Goal: Information Seeking & Learning: Learn about a topic

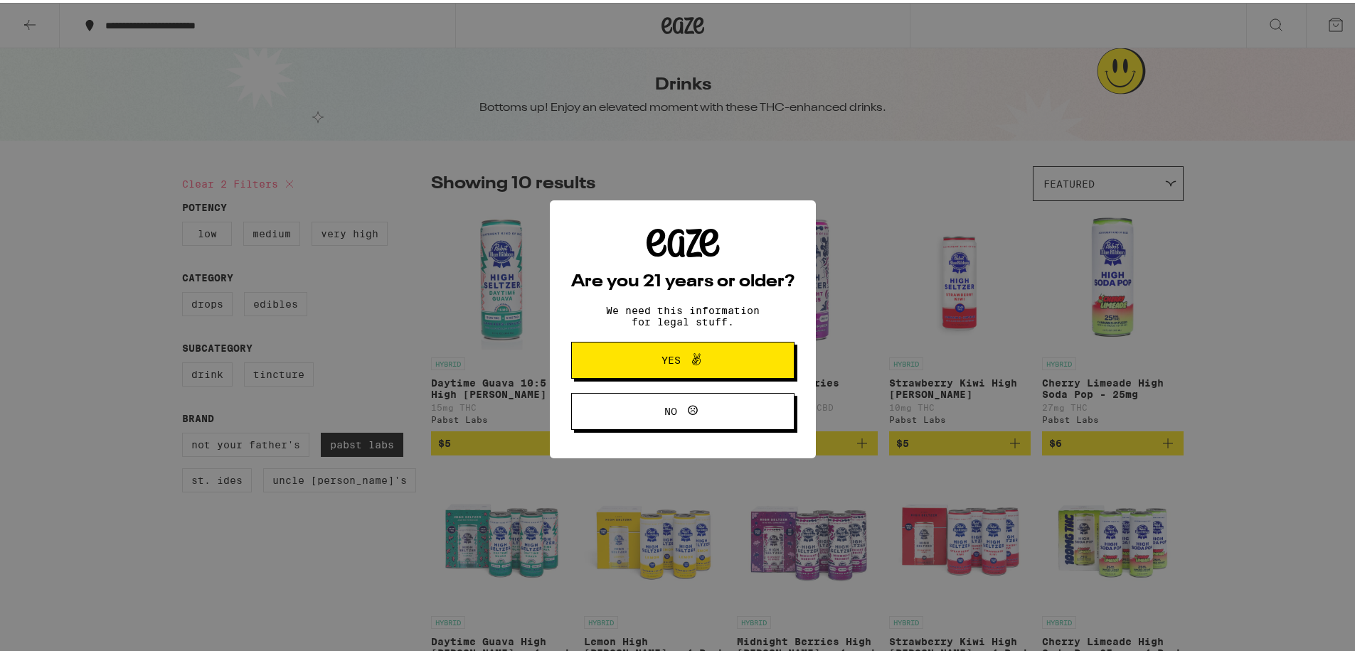
click at [695, 360] on icon at bounding box center [696, 356] width 17 height 17
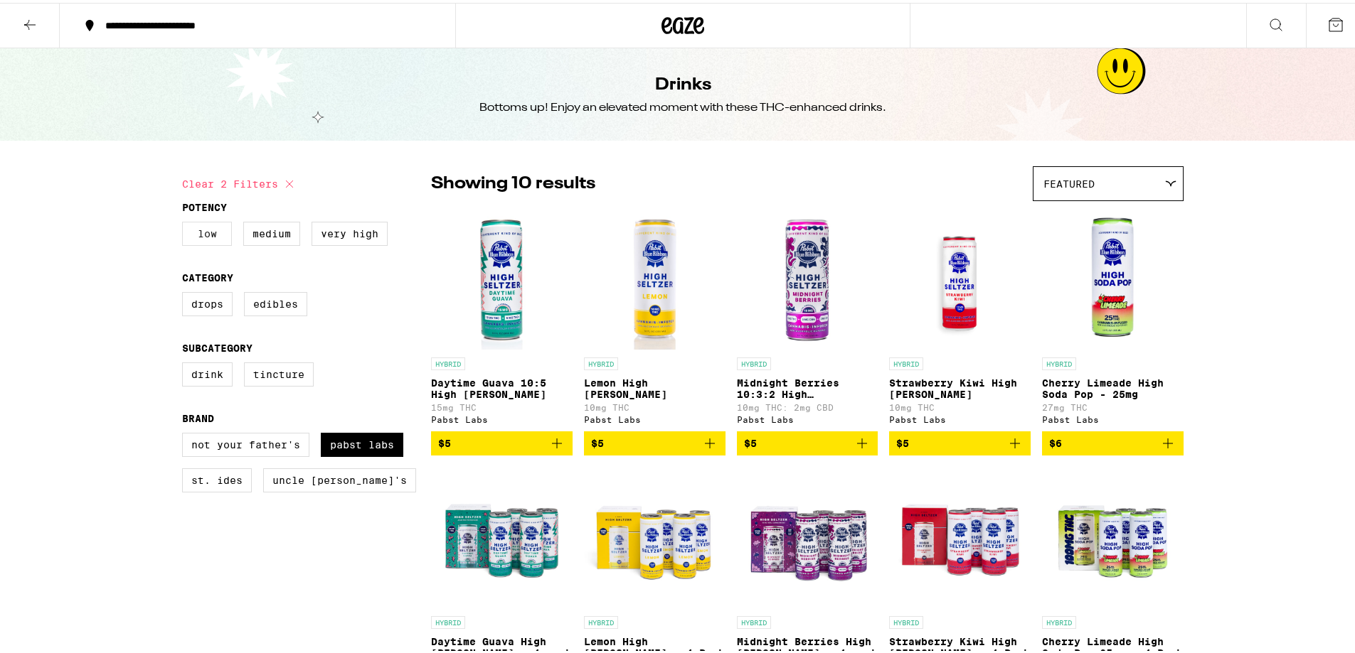
click at [198, 232] on label "Low" at bounding box center [207, 231] width 50 height 24
click at [186, 222] on input "Low" at bounding box center [185, 221] width 1 height 1
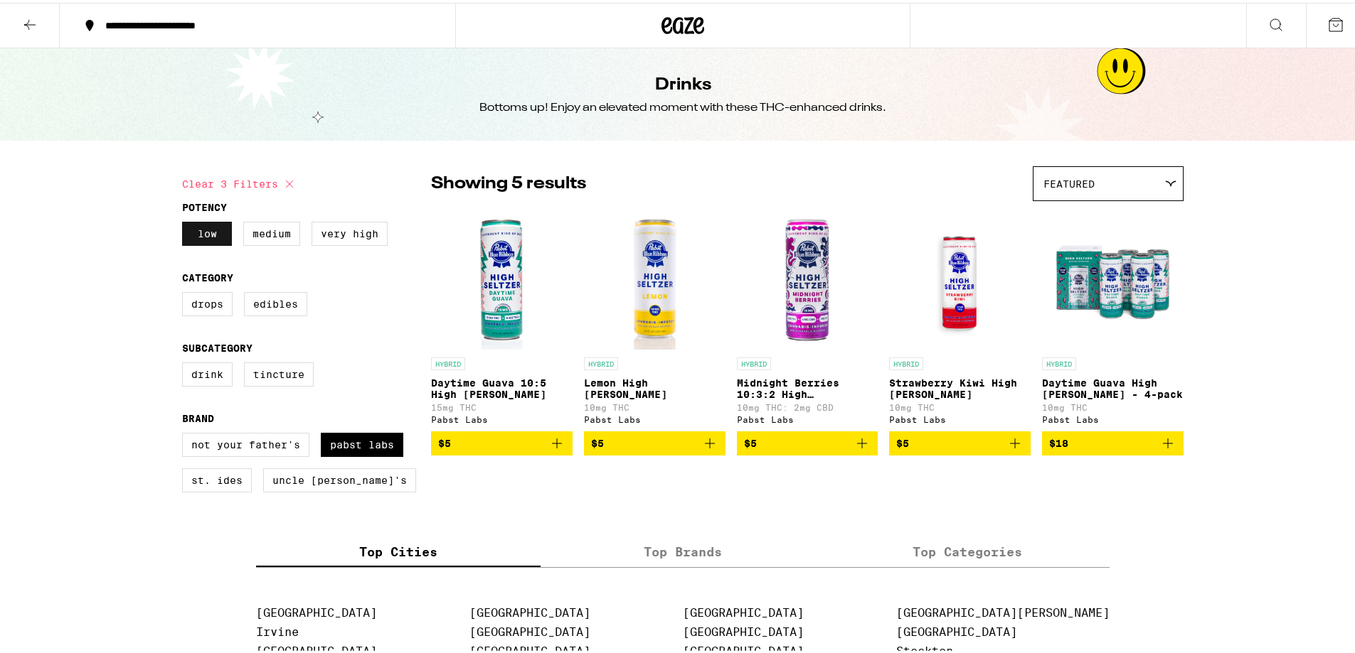
click at [203, 225] on label "Low" at bounding box center [207, 231] width 50 height 24
click at [186, 222] on input "Low" at bounding box center [185, 221] width 1 height 1
checkbox input "false"
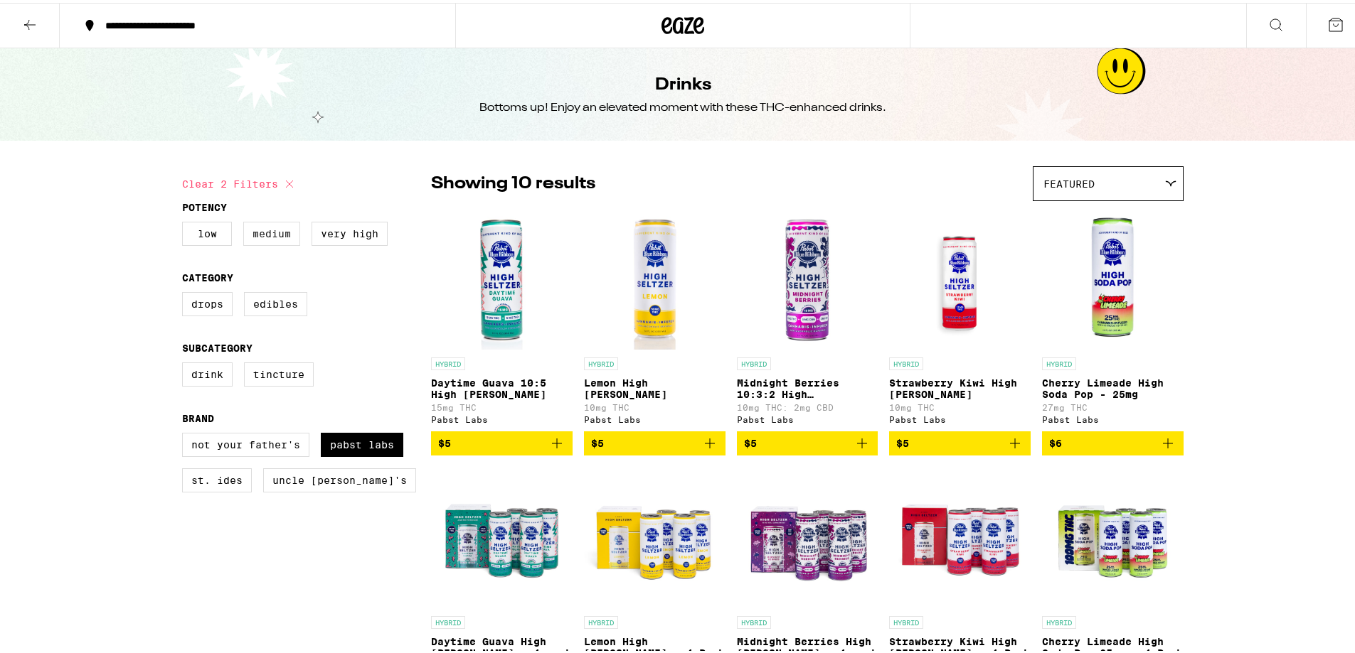
click at [265, 236] on label "Medium" at bounding box center [271, 231] width 57 height 24
click at [186, 222] on input "Medium" at bounding box center [185, 221] width 1 height 1
checkbox input "true"
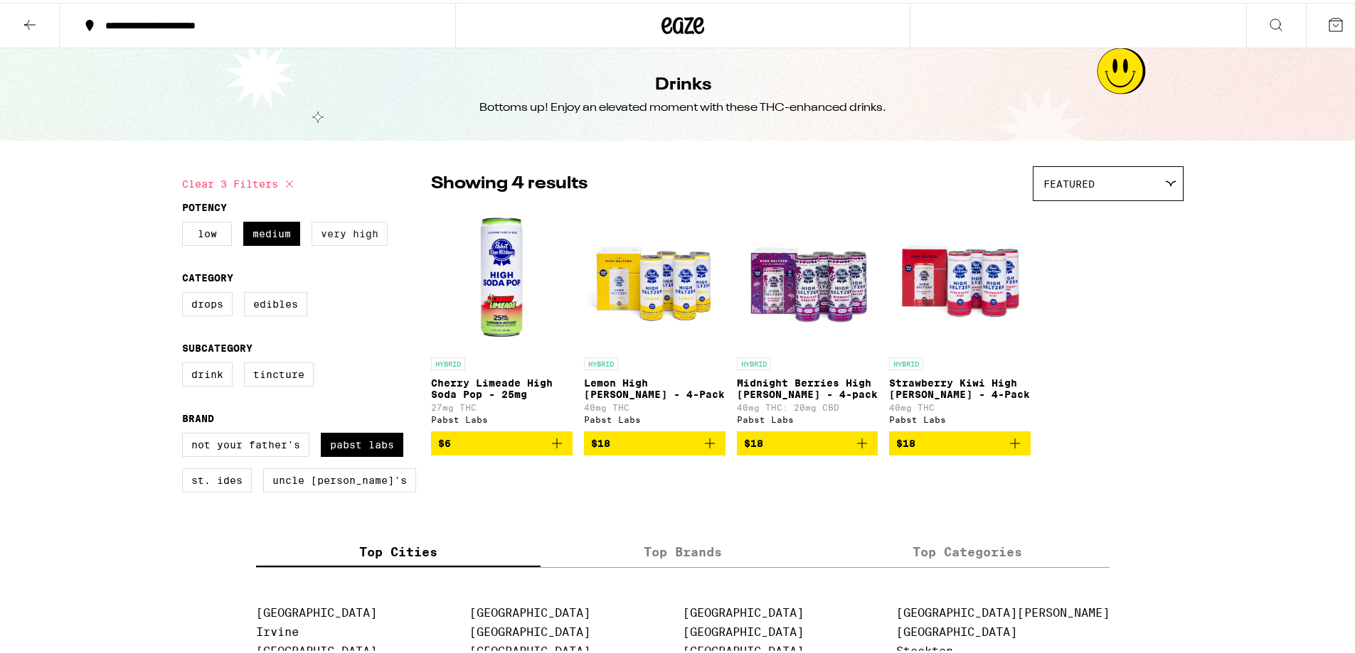
click at [345, 234] on label "Very High" at bounding box center [349, 231] width 76 height 24
click at [186, 222] on input "Very High" at bounding box center [185, 221] width 1 height 1
checkbox input "true"
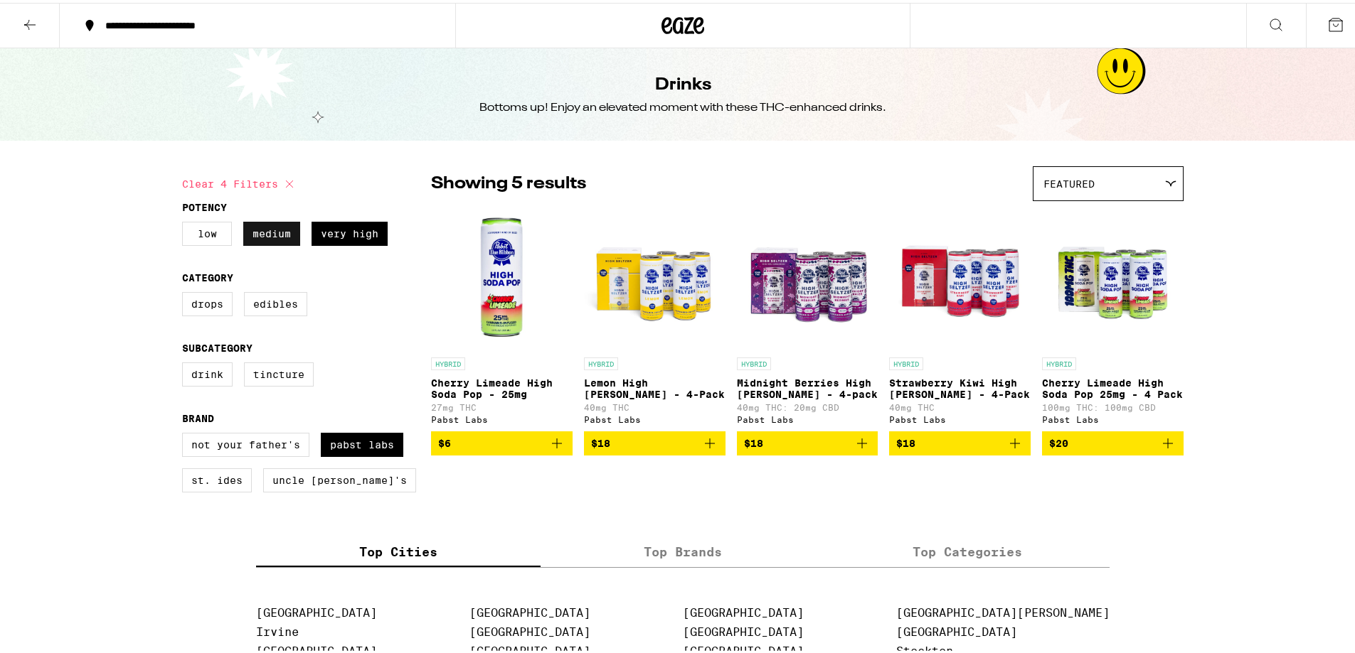
click at [279, 232] on label "Medium" at bounding box center [271, 231] width 57 height 24
click at [186, 222] on input "Medium" at bounding box center [185, 221] width 1 height 1
checkbox input "false"
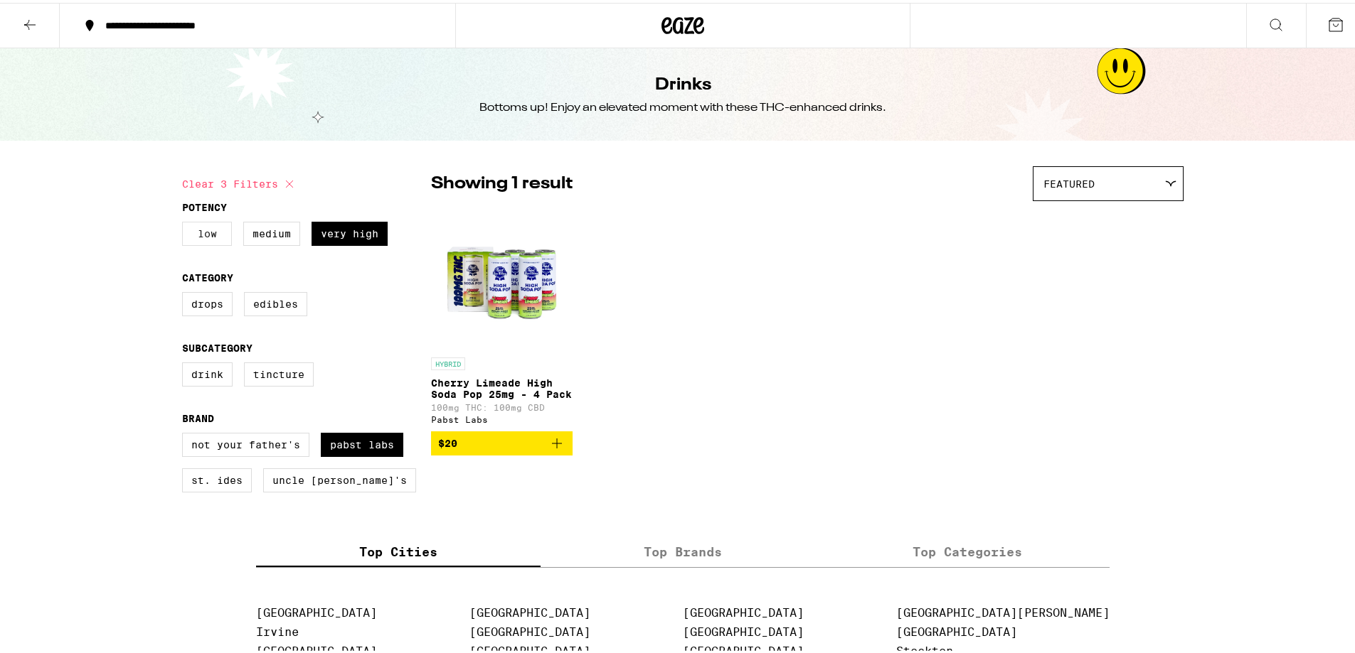
click at [211, 227] on label "Low" at bounding box center [207, 231] width 50 height 24
click at [186, 222] on input "Low" at bounding box center [185, 221] width 1 height 1
checkbox input "true"
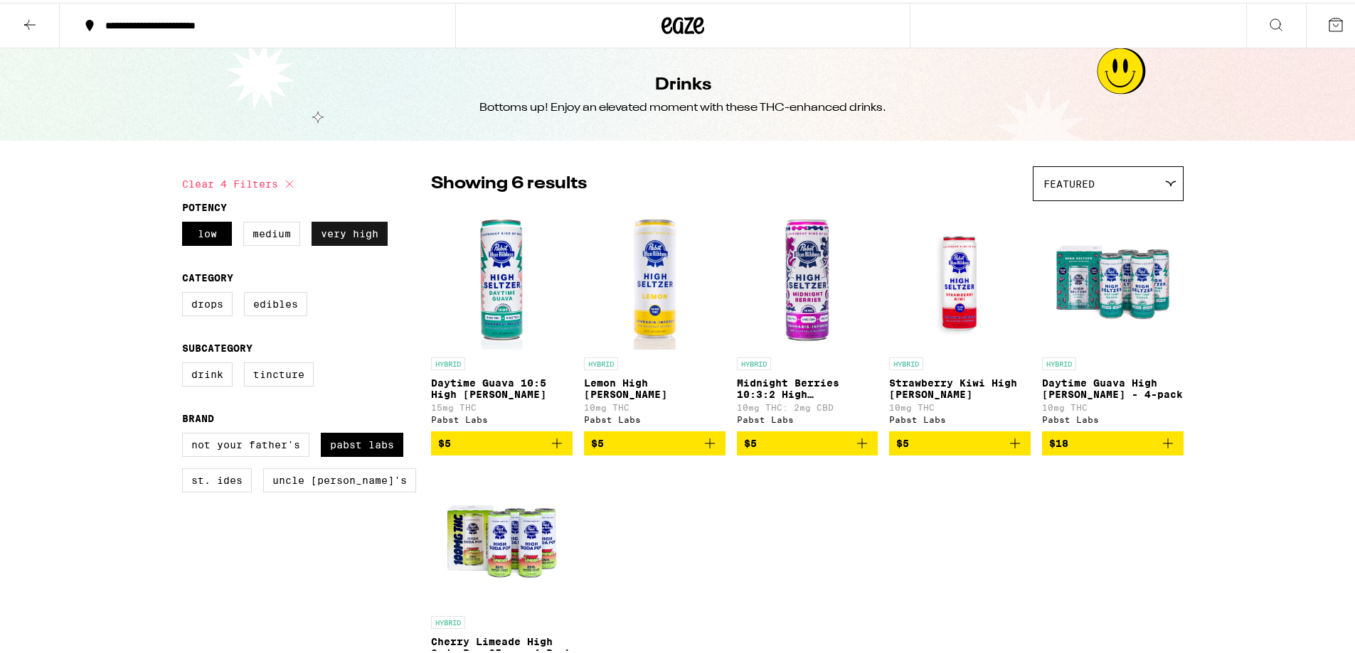
click at [348, 236] on label "Very High" at bounding box center [349, 231] width 76 height 24
click at [186, 222] on input "Very High" at bounding box center [185, 221] width 1 height 1
checkbox input "false"
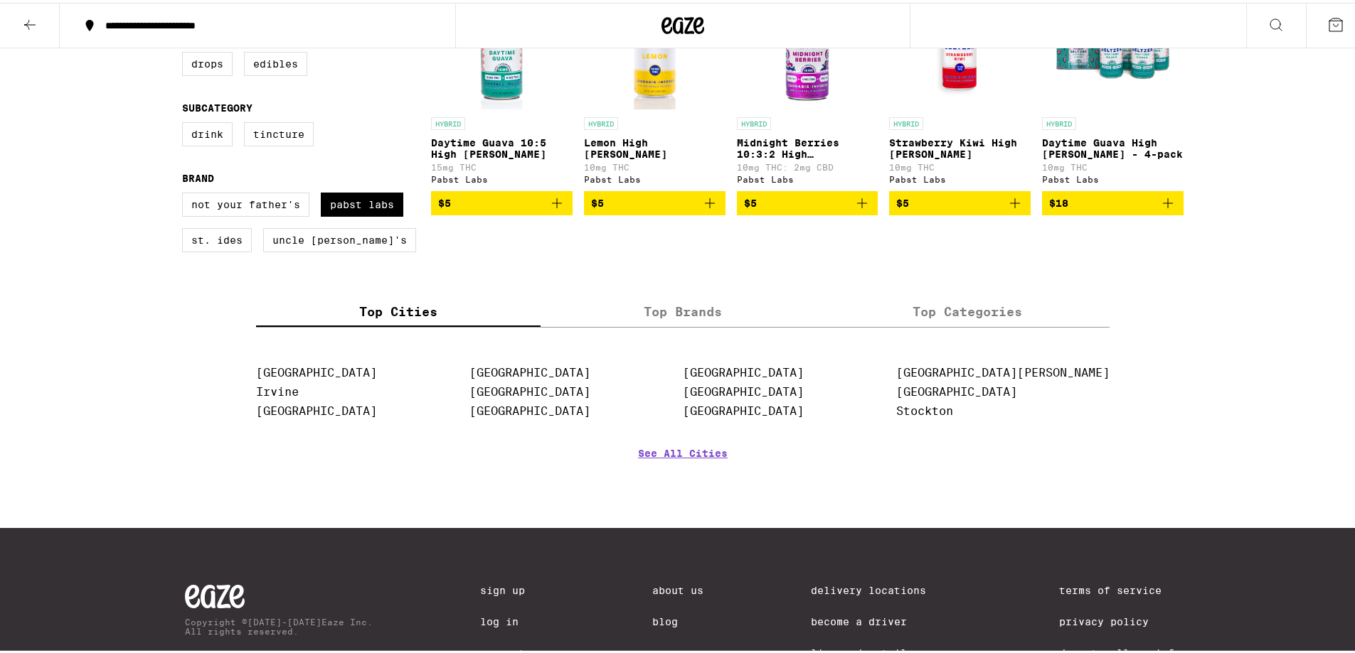
scroll to position [284, 0]
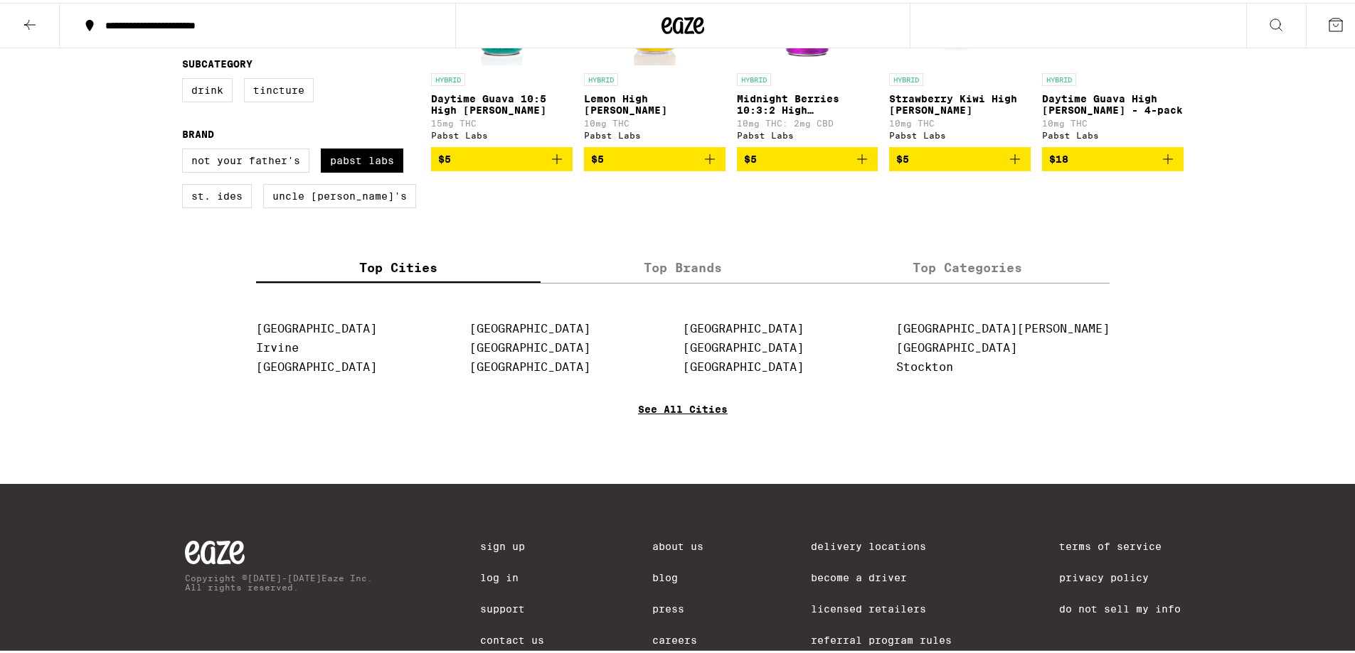
click at [673, 424] on link "See All Cities" at bounding box center [683, 427] width 90 height 53
